Goal: Communication & Community: Answer question/provide support

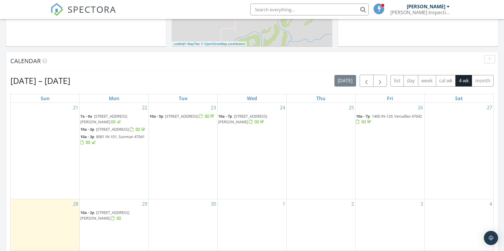
scroll to position [208, 0]
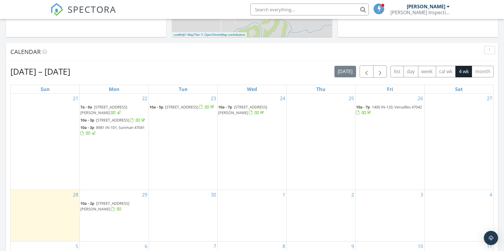
scroll to position [208, 0]
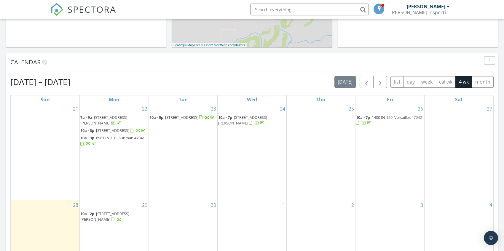
click at [126, 128] on span "502 Colony Dr, Salem 47167" at bounding box center [112, 130] width 33 height 5
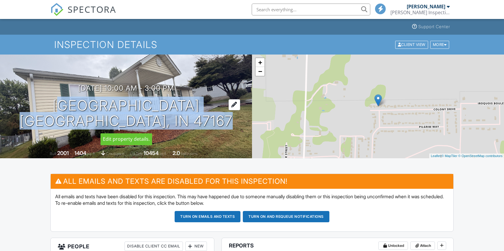
drag, startPoint x: 64, startPoint y: 105, endPoint x: 186, endPoint y: 100, distance: 122.3
click at [186, 100] on div "[DATE] 10:00 am - 3:00 pm [STREET_ADDRESS] [GEOGRAPHIC_DATA], IN 47167" at bounding box center [126, 106] width 252 height 45
drag, startPoint x: 186, startPoint y: 100, endPoint x: 157, endPoint y: 104, distance: 29.3
copy h1 "[STREET_ADDRESS][PERSON_NAME]"
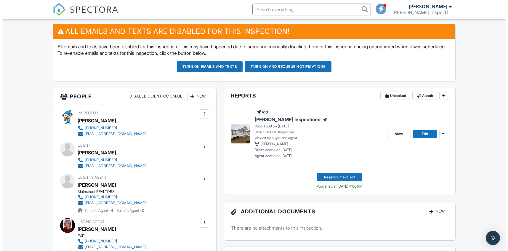
scroll to position [227, 0]
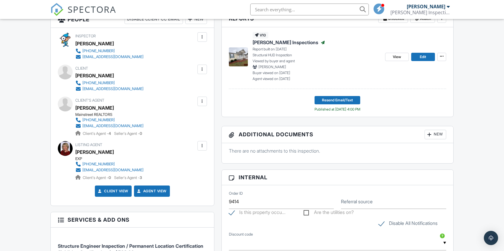
click at [204, 147] on div at bounding box center [202, 146] width 6 height 6
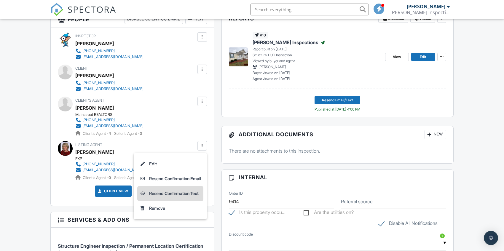
click at [186, 195] on li "Resend Confirmation Text" at bounding box center [170, 193] width 66 height 15
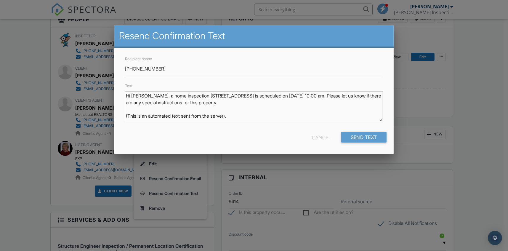
drag, startPoint x: 221, startPoint y: 95, endPoint x: 340, endPoint y: 104, distance: 118.9
click at [340, 104] on textarea "Hi [PERSON_NAME], a home inspection [STREET_ADDRESS] is scheduled on [DATE] 10:…" at bounding box center [254, 107] width 258 height 30
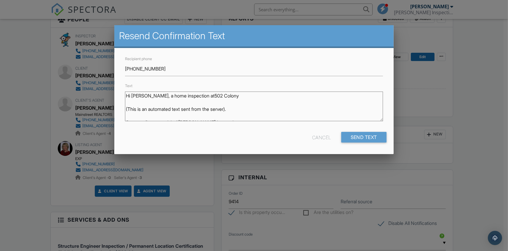
click at [153, 95] on textarea "Hi [PERSON_NAME], a home inspection [STREET_ADDRESS] is scheduled on [DATE] 10:…" at bounding box center [254, 107] width 258 height 30
drag, startPoint x: 235, startPoint y: 95, endPoint x: 212, endPoint y: 95, distance: 23.4
click at [212, 95] on textarea "Hi [PERSON_NAME], a home inspection [STREET_ADDRESS] is scheduled on [DATE] 10:…" at bounding box center [254, 107] width 258 height 30
click at [250, 96] on textarea "Hi [PERSON_NAME], a home inspection [STREET_ADDRESS] is scheduled on [DATE] 10:…" at bounding box center [254, 107] width 258 height 30
paste textarea "I’ll be coming by in between other inspections, so my arrival time may vary. I …"
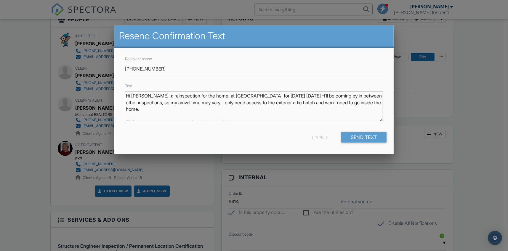
drag, startPoint x: 320, startPoint y: 94, endPoint x: 314, endPoint y: 94, distance: 5.9
click at [314, 94] on textarea "Hi [PERSON_NAME], a home inspection [STREET_ADDRESS] is scheduled on [DATE] 10:…" at bounding box center [254, 107] width 258 height 30
click at [325, 99] on textarea "Hi [PERSON_NAME], a home inspection [STREET_ADDRESS] is scheduled on [DATE] 10:…" at bounding box center [254, 107] width 258 height 30
click at [315, 96] on textarea "Hi [PERSON_NAME], a home inspection [STREET_ADDRESS] is scheduled on [DATE] 10:…" at bounding box center [254, 107] width 258 height 30
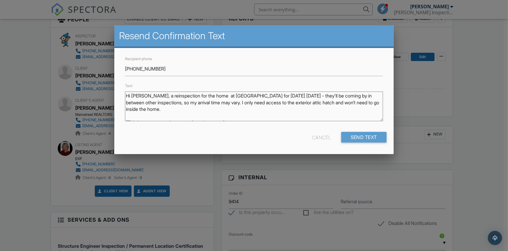
click at [345, 98] on textarea "Hi [PERSON_NAME], a home inspection [STREET_ADDRESS] is scheduled on [DATE] 10:…" at bounding box center [254, 107] width 258 height 30
click at [203, 105] on textarea "Hi [PERSON_NAME], a home inspection [STREET_ADDRESS] is scheduled on [DATE] 10:…" at bounding box center [254, 107] width 258 height 30
drag, startPoint x: 201, startPoint y: 104, endPoint x: 194, endPoint y: 104, distance: 6.5
click at [194, 104] on textarea "Hi [PERSON_NAME], a home inspection [STREET_ADDRESS] is scheduled on [DATE] 10:…" at bounding box center [254, 107] width 258 height 30
click at [239, 116] on textarea "Hi [PERSON_NAME], a home inspection [STREET_ADDRESS] is scheduled on [DATE] 10:…" at bounding box center [254, 107] width 258 height 30
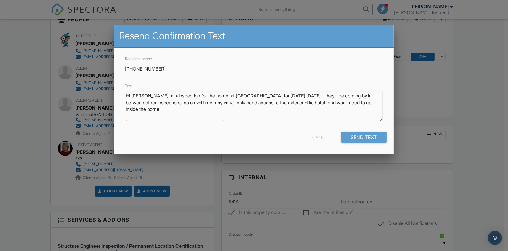
click at [258, 109] on textarea "Hi [PERSON_NAME], a home inspection [STREET_ADDRESS] is scheduled on [DATE] 10:…" at bounding box center [254, 107] width 258 height 30
click at [245, 101] on textarea "Hi [PERSON_NAME], a home inspection [STREET_ADDRESS] is scheduled on [DATE] 10:…" at bounding box center [254, 107] width 258 height 30
drag, startPoint x: 326, startPoint y: 102, endPoint x: 349, endPoint y: 104, distance: 22.7
click at [349, 104] on textarea "Hi [PERSON_NAME], a home inspection [STREET_ADDRESS] is scheduled on [DATE] 10:…" at bounding box center [254, 107] width 258 height 30
click at [348, 108] on textarea "Hi [PERSON_NAME], a home inspection [STREET_ADDRESS] is scheduled on [DATE] 10:…" at bounding box center [254, 107] width 258 height 30
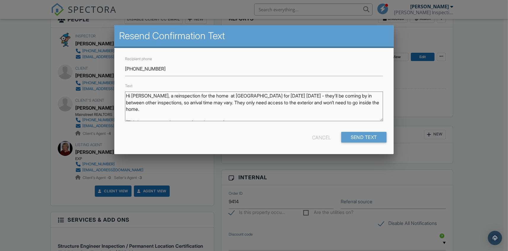
click at [257, 103] on textarea "Hi [PERSON_NAME], a home inspection [STREET_ADDRESS] is scheduled on [DATE] 10:…" at bounding box center [254, 107] width 258 height 30
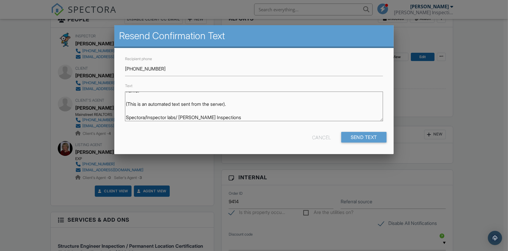
drag, startPoint x: 127, startPoint y: 95, endPoint x: 241, endPoint y: 143, distance: 124.1
click at [241, 143] on div "Recipient phone [PHONE_NUMBER] Text Hi [PERSON_NAME], a home inspection [STREET…" at bounding box center [254, 101] width 280 height 106
click at [298, 107] on textarea "Hi [PERSON_NAME], a home inspection [STREET_ADDRESS] is scheduled on [DATE] 10:…" at bounding box center [254, 107] width 258 height 30
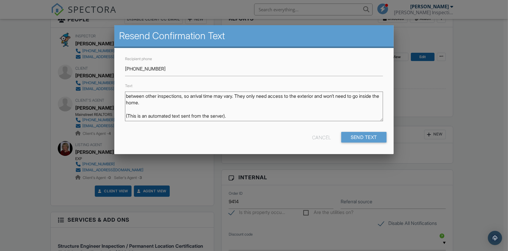
scroll to position [0, 0]
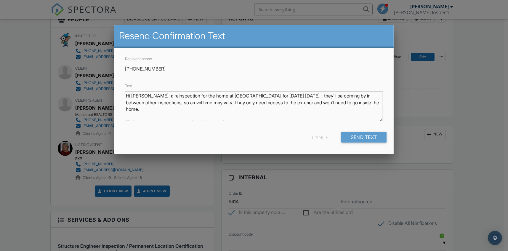
click at [260, 105] on textarea "Hi [PERSON_NAME], a home inspection [STREET_ADDRESS] is scheduled on [DATE] 10:…" at bounding box center [254, 107] width 258 height 30
click at [273, 102] on textarea "Hi [PERSON_NAME], a home inspection [STREET_ADDRESS] is scheduled on [DATE] 10:…" at bounding box center [254, 107] width 258 height 30
click at [289, 104] on textarea "Hi [PERSON_NAME], a home inspection [STREET_ADDRESS] is scheduled on [DATE] 10:…" at bounding box center [254, 107] width 258 height 30
click at [255, 111] on textarea "Hi [PERSON_NAME], a home inspection [STREET_ADDRESS] is scheduled on [DATE] 10:…" at bounding box center [254, 107] width 258 height 30
drag, startPoint x: 257, startPoint y: 101, endPoint x: 243, endPoint y: 103, distance: 14.3
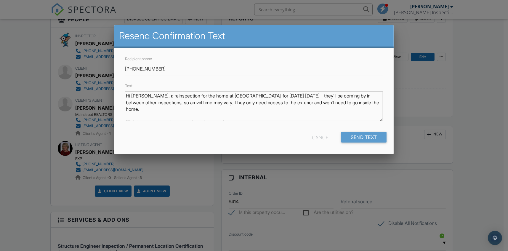
click at [243, 103] on textarea "Hi [PERSON_NAME], a home inspection [STREET_ADDRESS] is scheduled on [DATE] 10:…" at bounding box center [254, 107] width 258 height 30
click at [238, 104] on textarea "Hi [PERSON_NAME], a home inspection [STREET_ADDRESS] is scheduled on [DATE] 10:…" at bounding box center [254, 107] width 258 height 30
click at [279, 96] on textarea "Hi [PERSON_NAME], a home inspection [STREET_ADDRESS] is scheduled on [DATE] 10:…" at bounding box center [254, 107] width 258 height 30
drag, startPoint x: 254, startPoint y: 115, endPoint x: 114, endPoint y: 75, distance: 145.1
click at [114, 75] on div "Recipient phone [PHONE_NUMBER] Text Hi [PERSON_NAME], a home inspection [STREET…" at bounding box center [254, 101] width 280 height 106
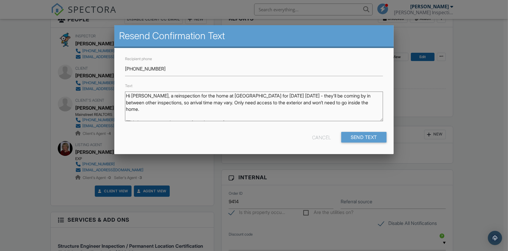
click at [326, 111] on textarea "Hi [PERSON_NAME], a home inspection [STREET_ADDRESS] is scheduled on [DATE] 10:…" at bounding box center [254, 107] width 258 height 30
type textarea "Hi [PERSON_NAME], a reinspection for the home at [GEOGRAPHIC_DATA] for [DATE] […"
click at [363, 140] on input "Send Text" at bounding box center [365, 137] width 46 height 11
